Goal: Navigation & Orientation: Find specific page/section

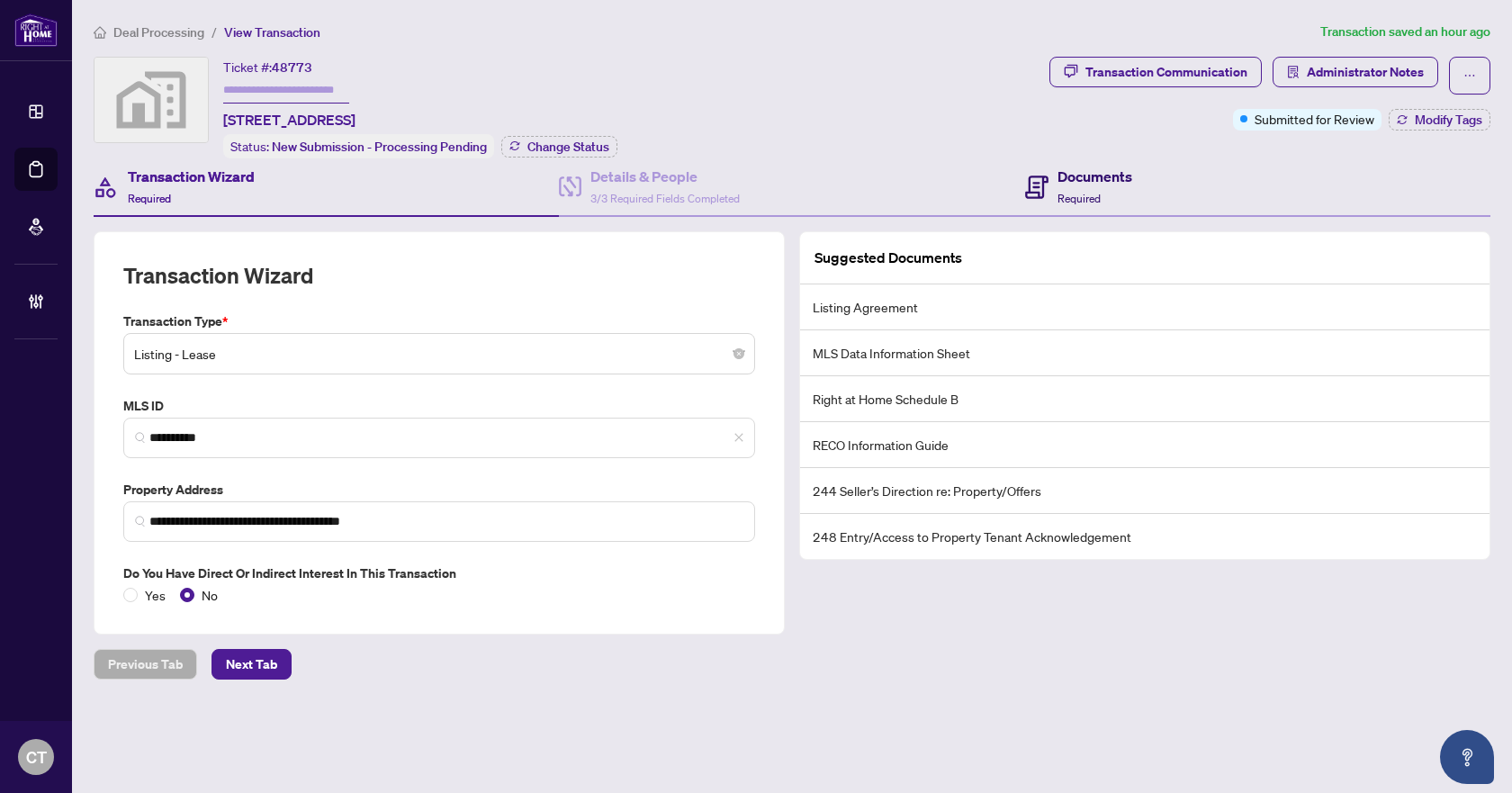
click at [1085, 201] on span "Required" at bounding box center [1079, 198] width 44 height 13
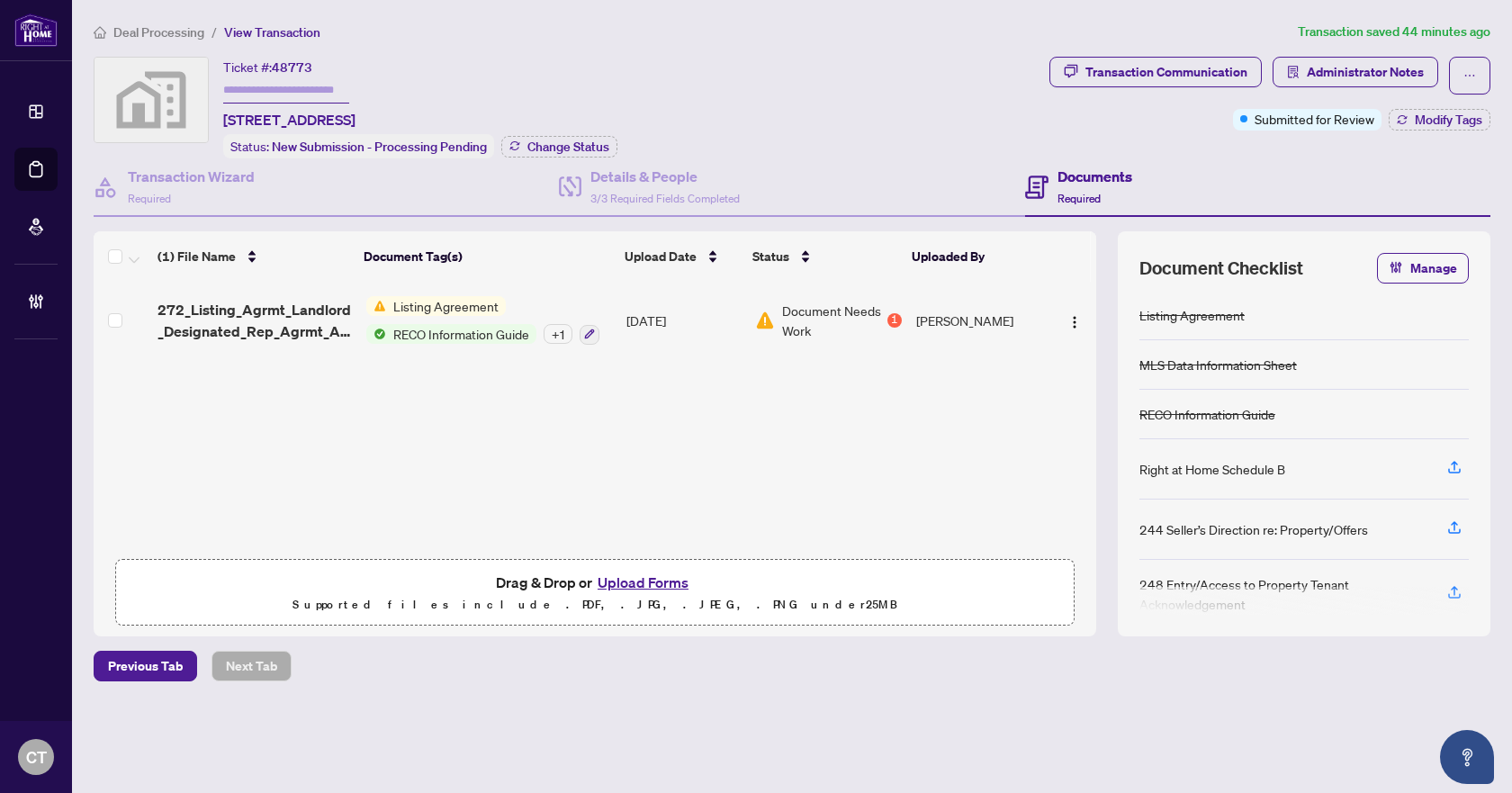
click at [148, 34] on span "Deal Processing" at bounding box center [159, 32] width 91 height 16
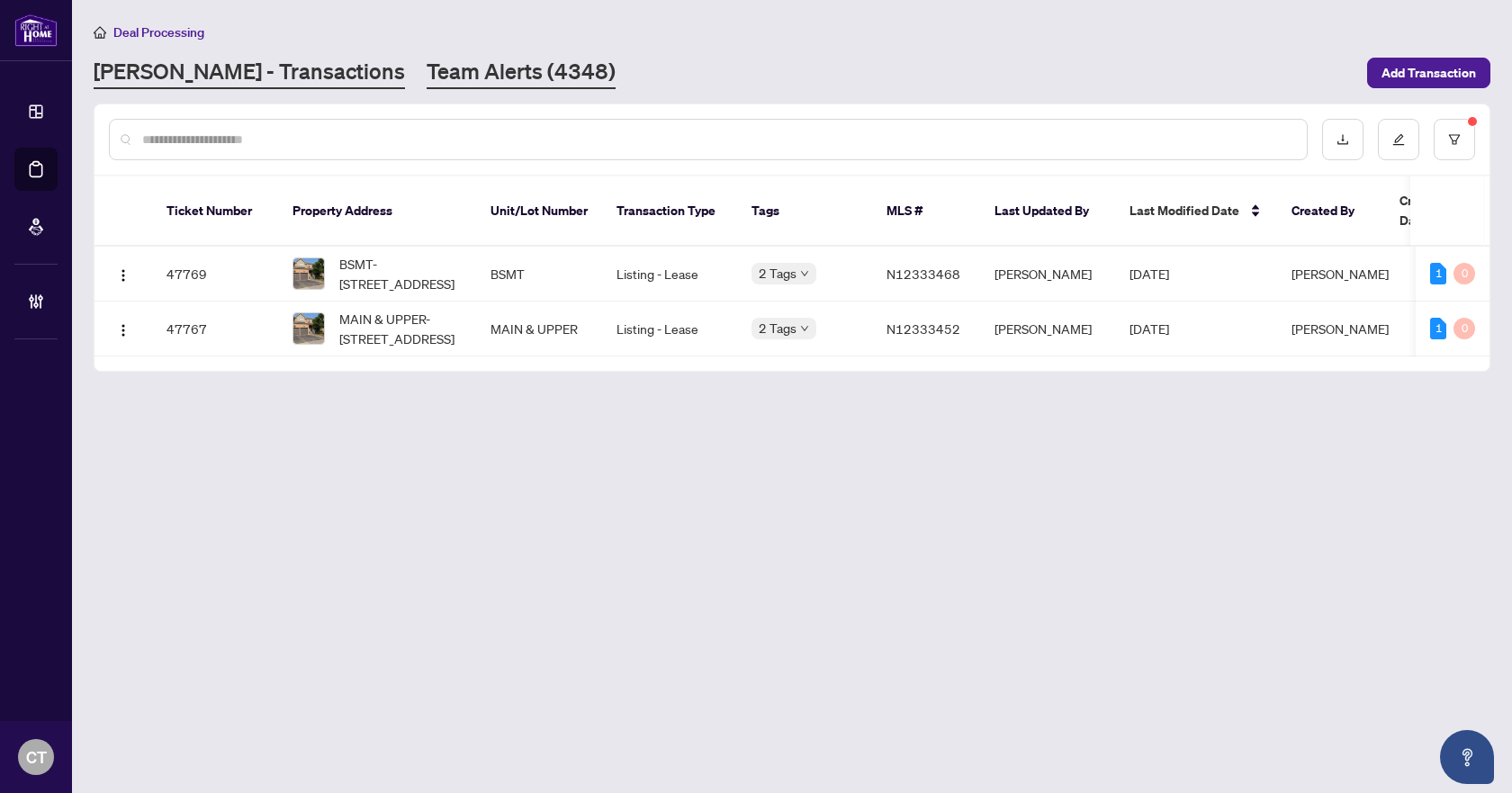
click at [426, 61] on link "Team Alerts (4348)" at bounding box center [521, 73] width 189 height 32
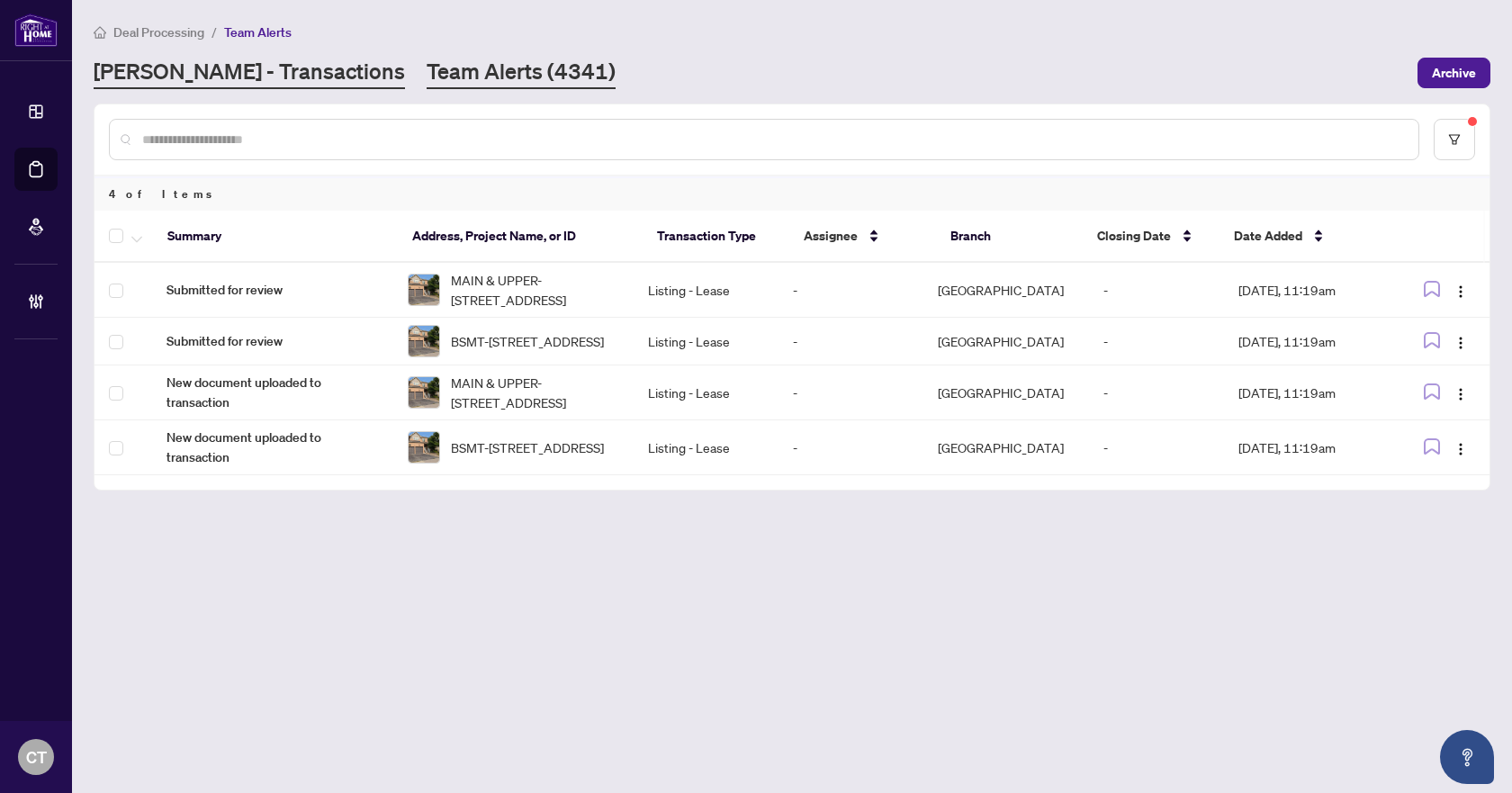
click at [225, 72] on link "[PERSON_NAME] - Transactions" at bounding box center [249, 73] width 312 height 32
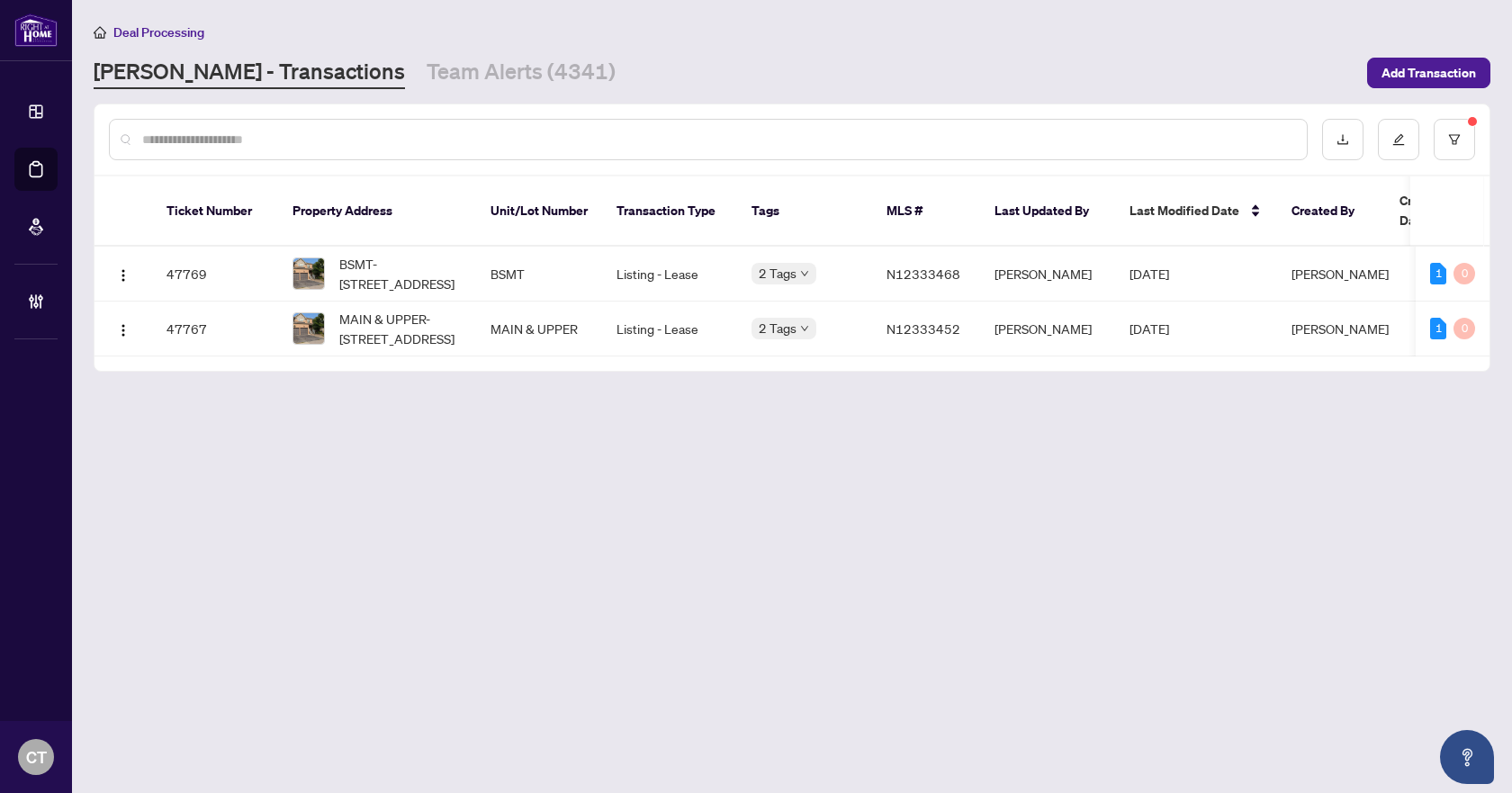
click at [747, 72] on div "[PERSON_NAME] - Transactions Team Alerts (4341)" at bounding box center [725, 73] width 1263 height 32
click at [393, 17] on main "Deal Processing [PERSON_NAME] - Transactions Team Alerts (4341) Add Transaction…" at bounding box center [792, 396] width 1440 height 793
